Goal: Find specific page/section: Find specific page/section

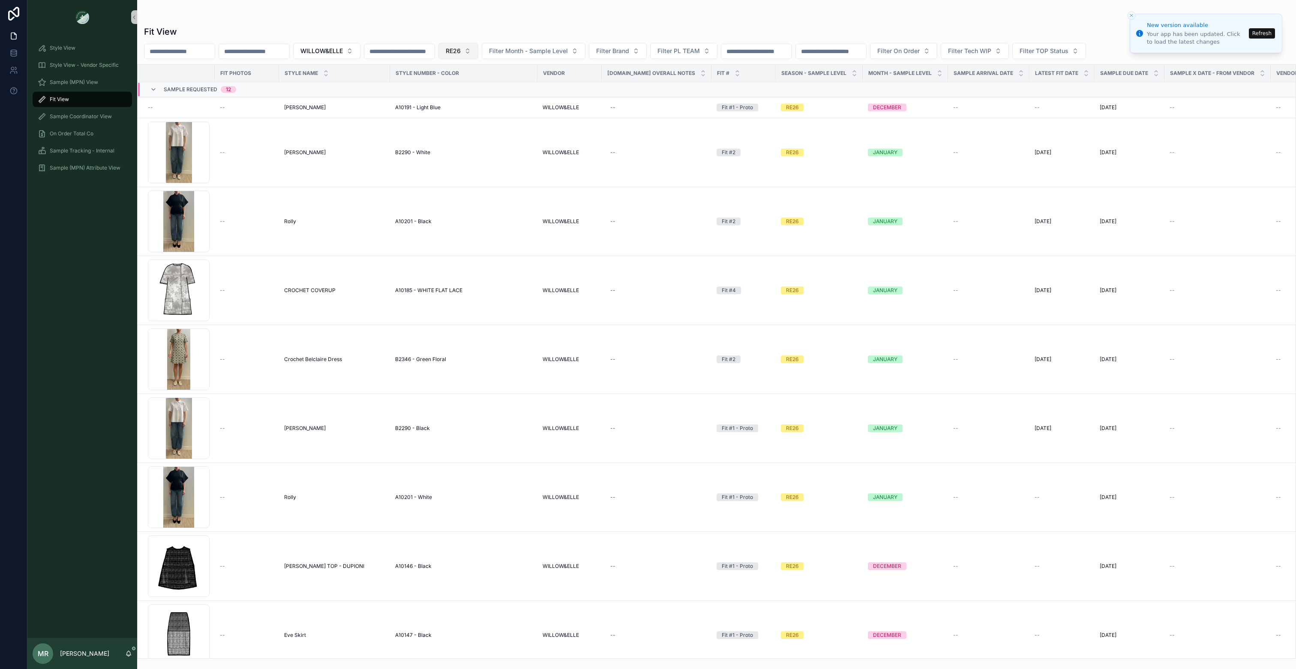
click at [478, 54] on button "RE26" at bounding box center [458, 51] width 40 height 16
click at [471, 99] on div "SS26" at bounding box center [491, 100] width 103 height 14
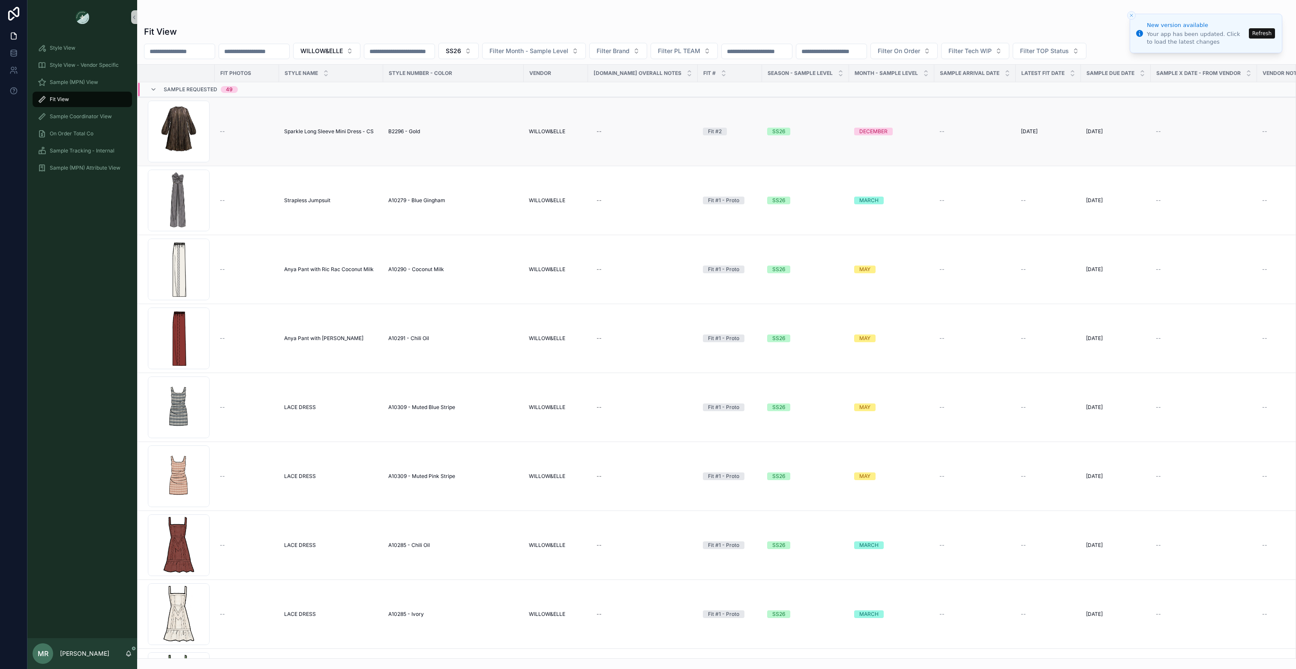
click at [773, 129] on div "SS26" at bounding box center [778, 132] width 13 height 8
click at [479, 52] on button "SS26" at bounding box center [458, 51] width 40 height 16
click at [465, 113] on div "PS26" at bounding box center [491, 113] width 103 height 14
